Goal: Task Accomplishment & Management: Complete application form

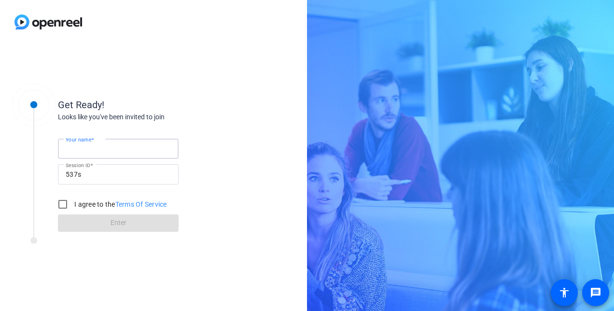
click at [106, 149] on input "Your name" at bounding box center [118, 149] width 105 height 12
type input "[PERSON_NAME]"
click at [254, 105] on div "Get Ready! Looks like you've been invited to join Your name [PERSON_NAME] Sessi…" at bounding box center [153, 177] width 307 height 267
click at [62, 206] on input "I agree to the Terms Of Service" at bounding box center [62, 204] width 19 height 19
checkbox input "true"
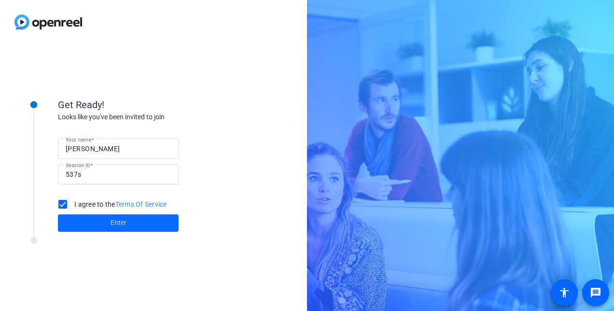
click at [95, 223] on span at bounding box center [118, 222] width 121 height 23
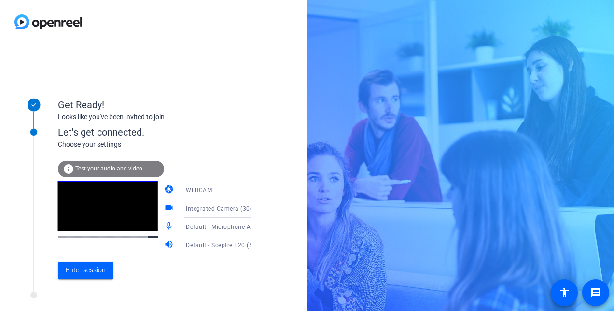
click at [196, 188] on span "WEBCAM" at bounding box center [199, 190] width 26 height 7
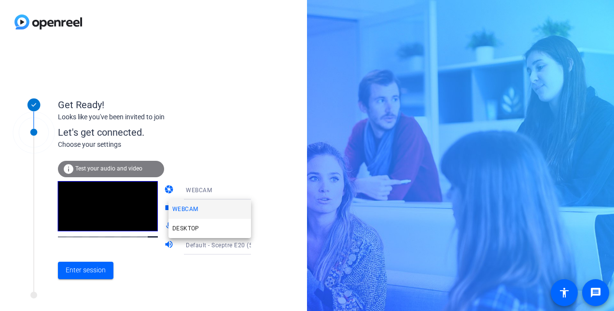
click at [245, 182] on div at bounding box center [307, 155] width 614 height 311
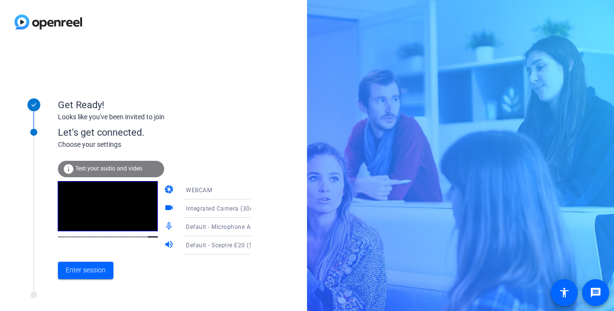
click at [255, 209] on icon at bounding box center [261, 209] width 12 height 12
click at [278, 217] on div at bounding box center [307, 155] width 614 height 311
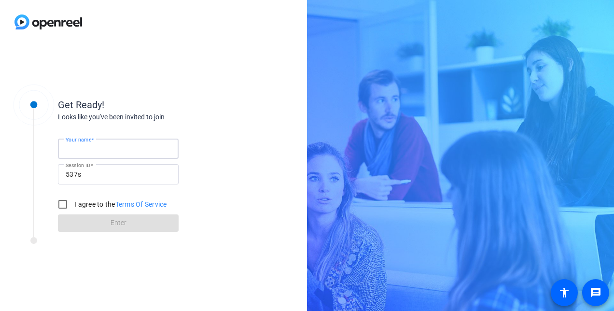
click at [117, 148] on input "Your name" at bounding box center [118, 149] width 105 height 12
type input "[PERSON_NAME]"
click at [60, 264] on div "Get Ready! Looks like you've been invited to join Your name [PERSON_NAME] Sessi…" at bounding box center [130, 177] width 241 height 193
click at [66, 206] on input "I agree to the Terms Of Service" at bounding box center [62, 204] width 19 height 19
checkbox input "true"
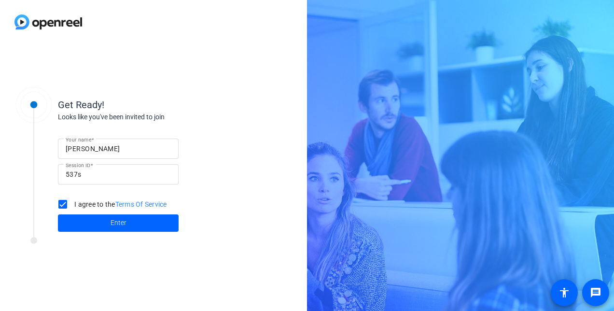
drag, startPoint x: 89, startPoint y: 223, endPoint x: 97, endPoint y: 224, distance: 7.9
click at [90, 223] on span at bounding box center [118, 222] width 121 height 23
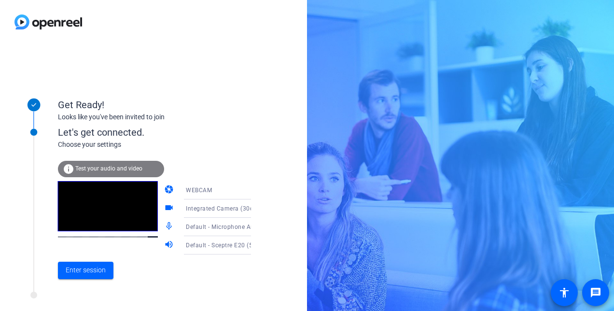
click at [231, 246] on span "Default - Sceptre E20 (5- HD Audio Driver for Display Audio)" at bounding box center [270, 245] width 168 height 8
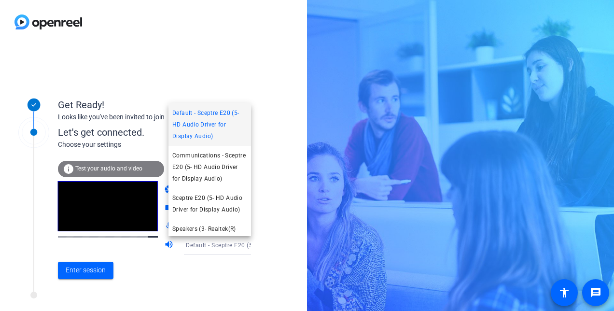
click at [284, 166] on div at bounding box center [307, 155] width 614 height 311
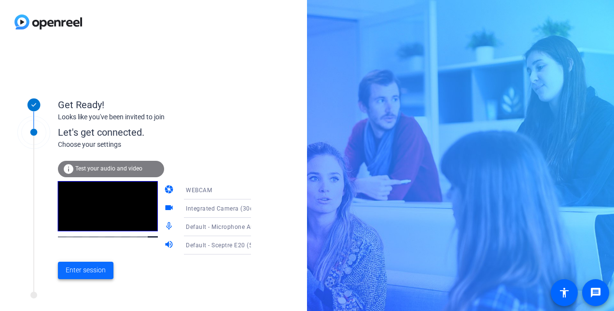
click at [87, 276] on span at bounding box center [86, 270] width 56 height 23
